Goal: Find contact information: Find contact information

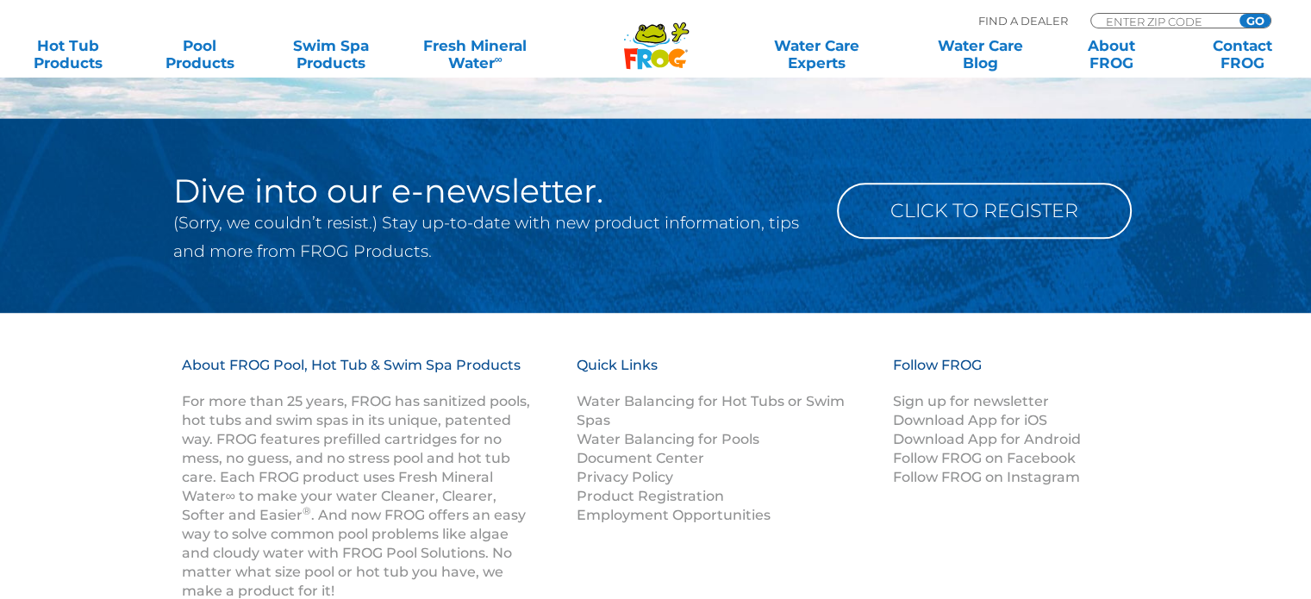
scroll to position [2089, 0]
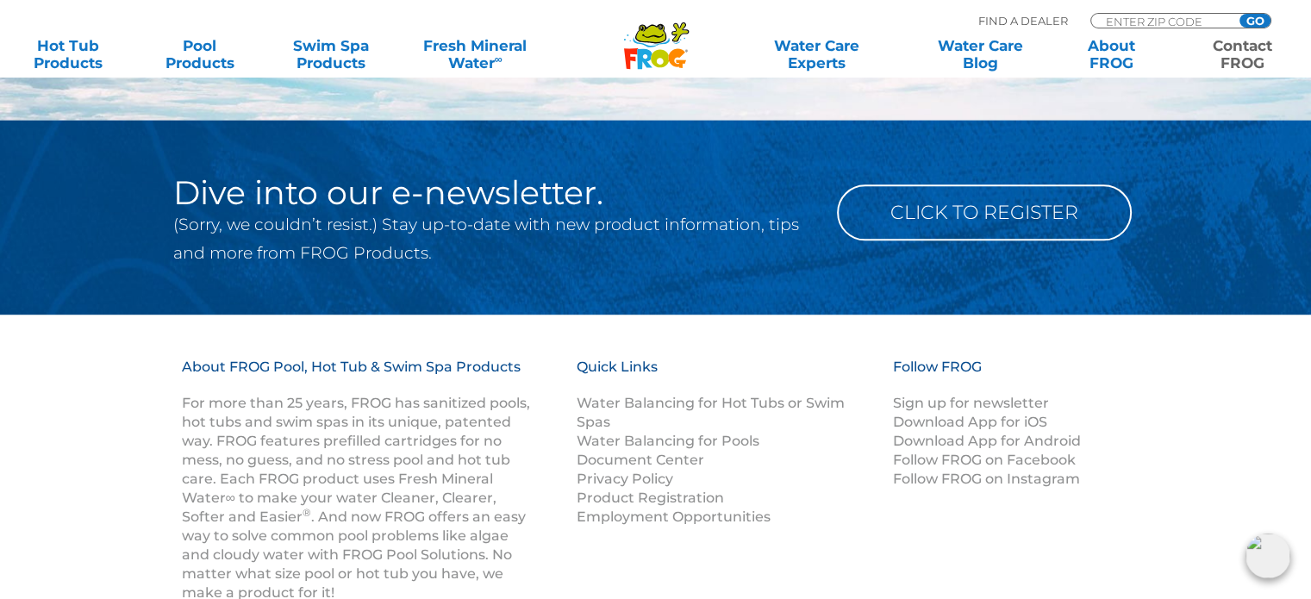
click at [1248, 47] on link "Contact FROG" at bounding box center [1243, 54] width 102 height 34
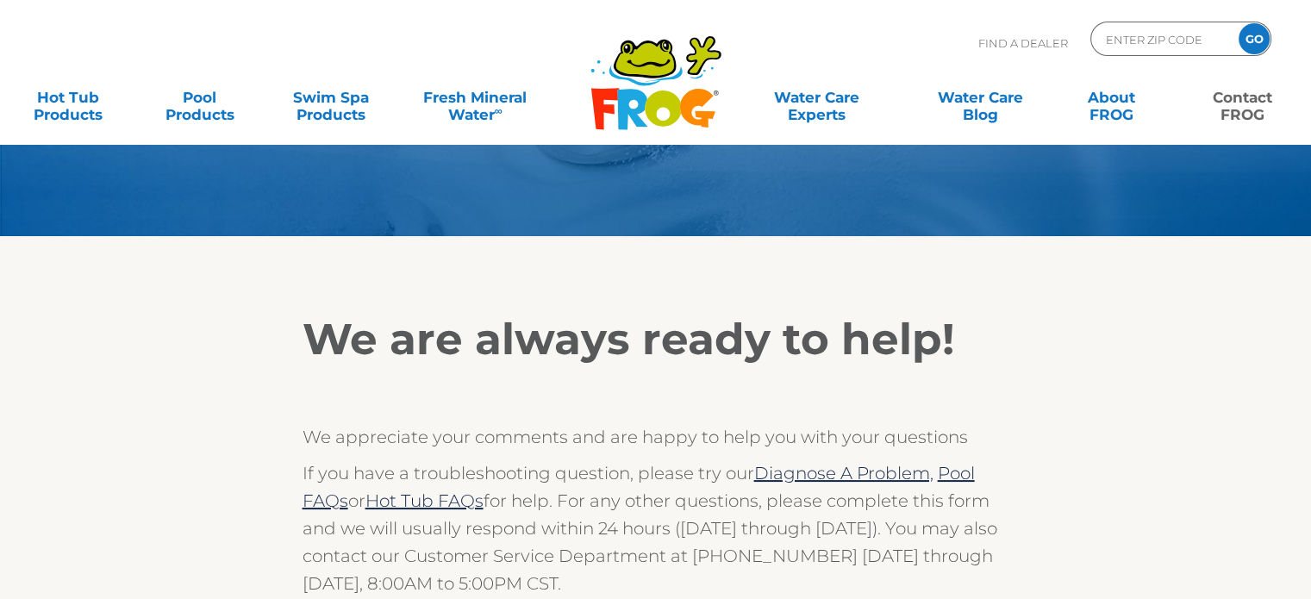
scroll to position [431, 0]
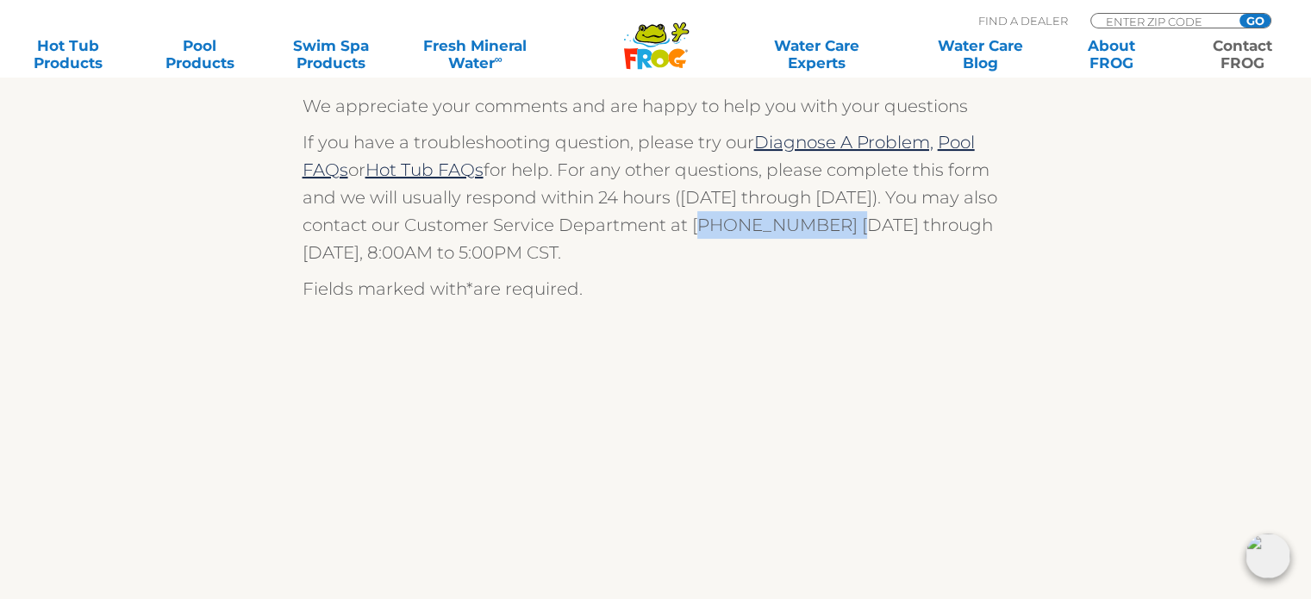
drag, startPoint x: 822, startPoint y: 220, endPoint x: 692, endPoint y: 231, distance: 130.6
click at [692, 231] on p "If you have a troubleshooting question, please try our Diagnose A Problem, Pool…" at bounding box center [655, 197] width 707 height 138
copy p "[PHONE_NUMBER]"
